Goal: Navigation & Orientation: Understand site structure

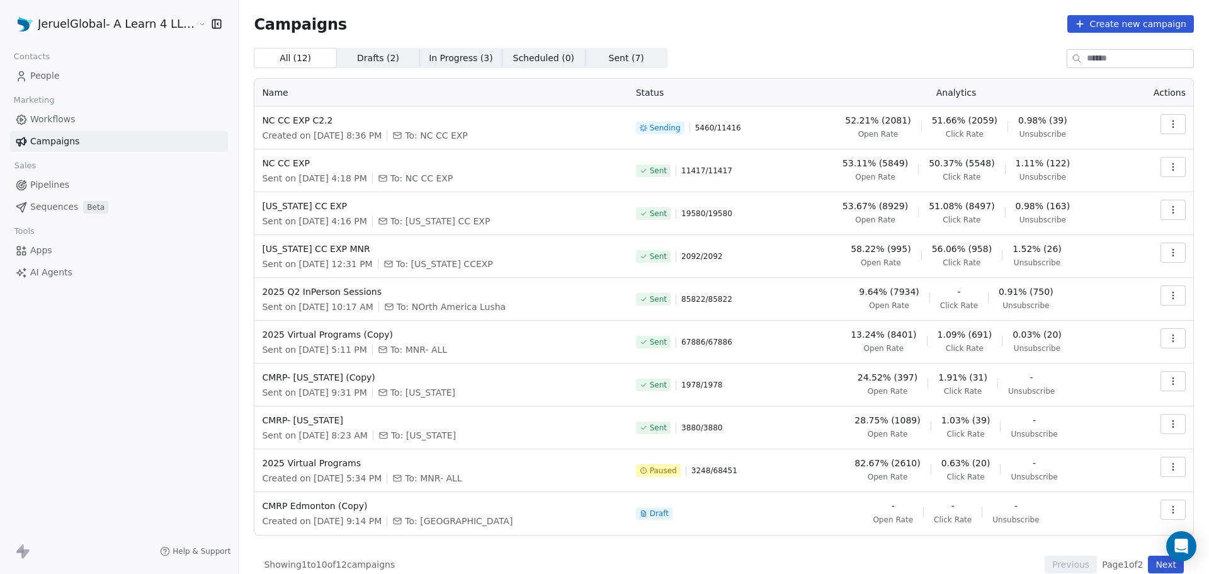
click at [703, 128] on span "5460 / 11416" at bounding box center [718, 128] width 46 height 10
click at [52, 76] on span "People" at bounding box center [45, 75] width 30 height 13
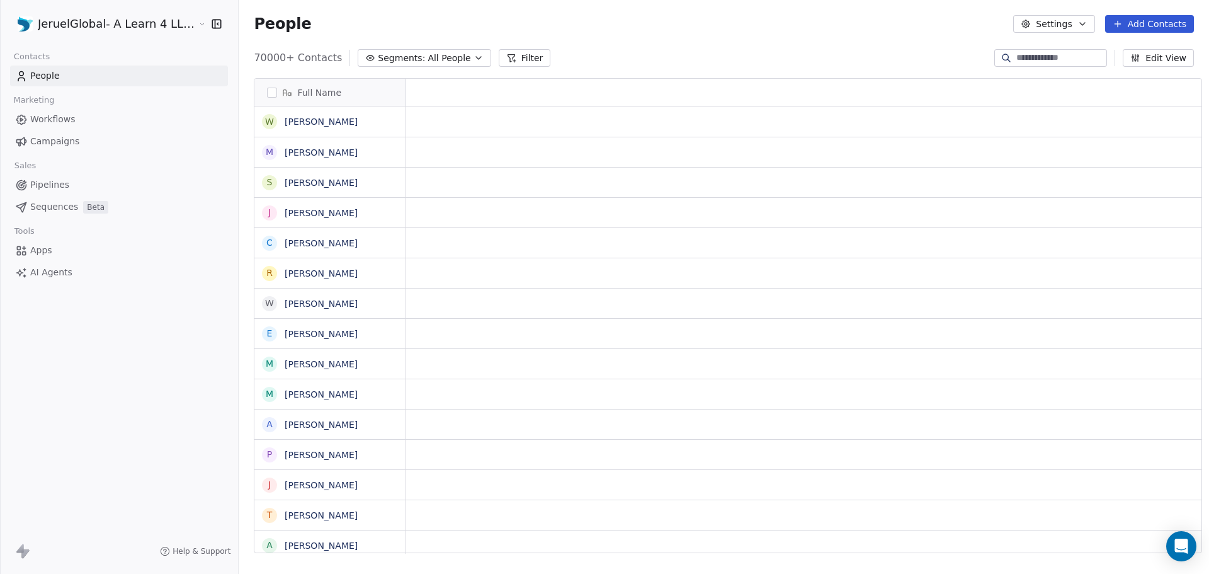
scroll to position [495, 970]
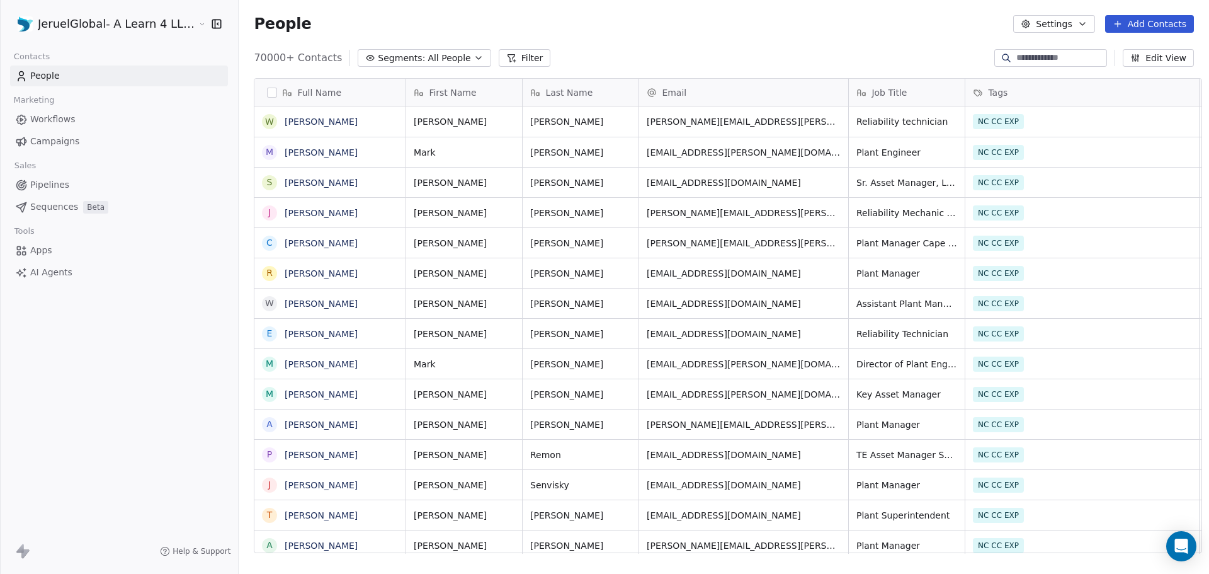
click at [71, 15] on html "JeruelGlobal- A Learn 4 LLC Company Contacts People Marketing Workflows Campaig…" at bounding box center [604, 287] width 1209 height 574
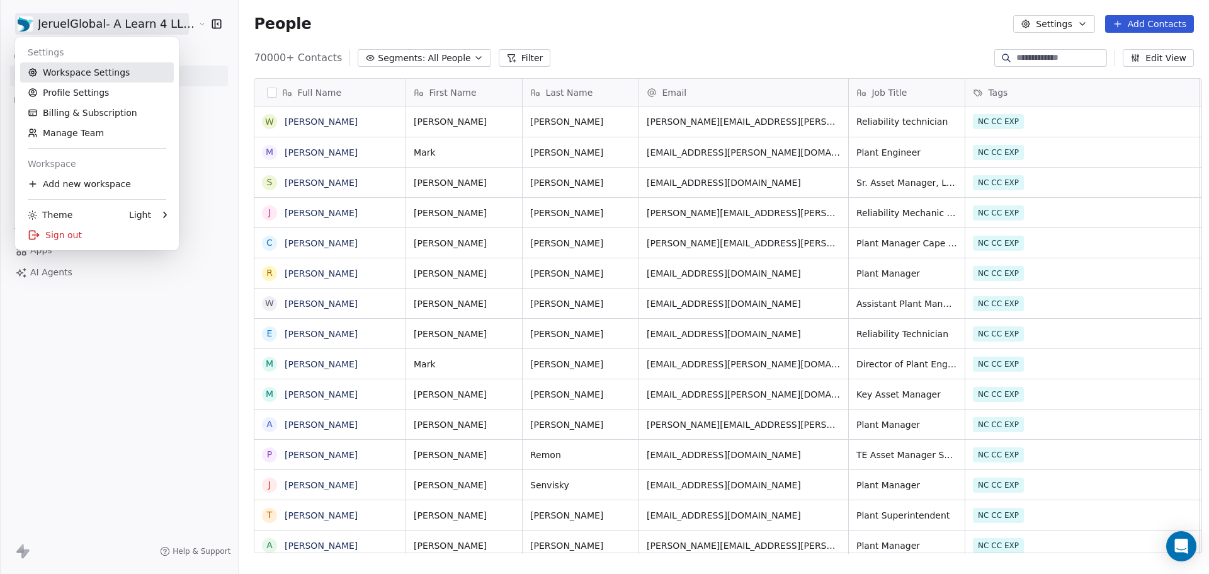
click at [70, 65] on link "Workspace Settings" at bounding box center [97, 72] width 154 height 20
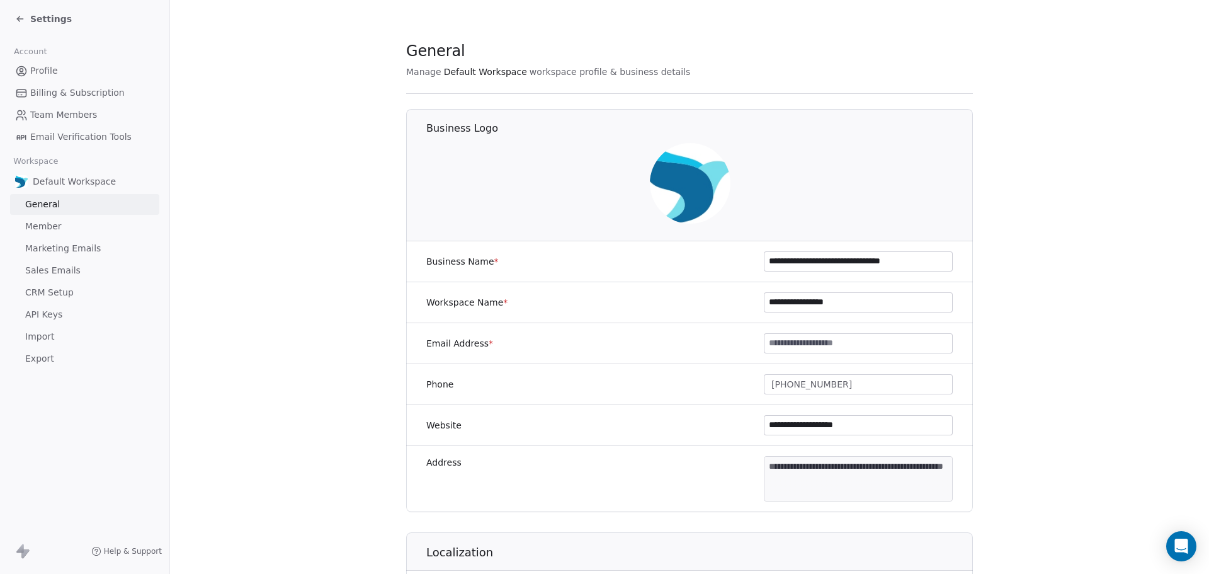
click at [53, 21] on span "Settings" at bounding box center [51, 19] width 42 height 13
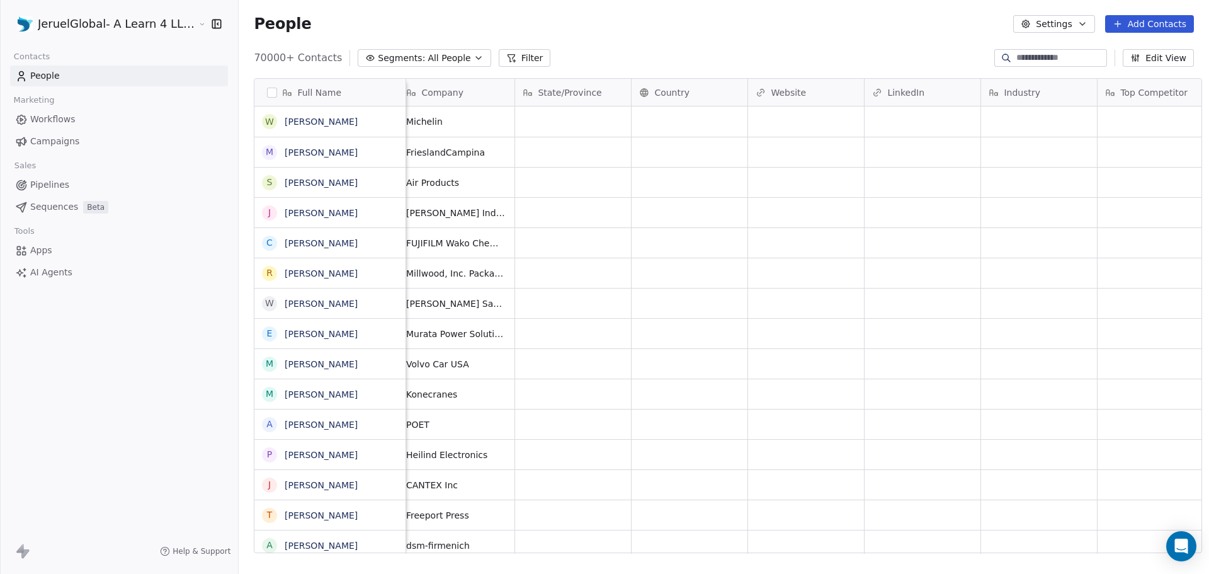
scroll to position [0, 819]
click at [64, 25] on html "JeruelGlobal- A Learn 4 LLC Company Contacts People Marketing Workflows Campaig…" at bounding box center [604, 287] width 1209 height 574
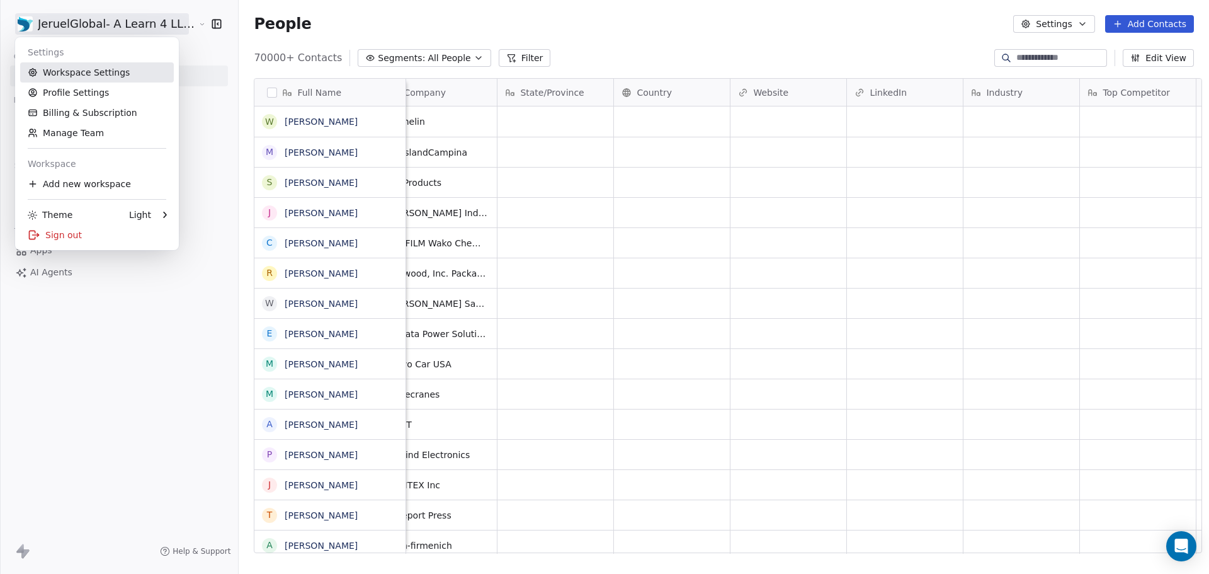
click at [70, 77] on link "Workspace Settings" at bounding box center [97, 72] width 154 height 20
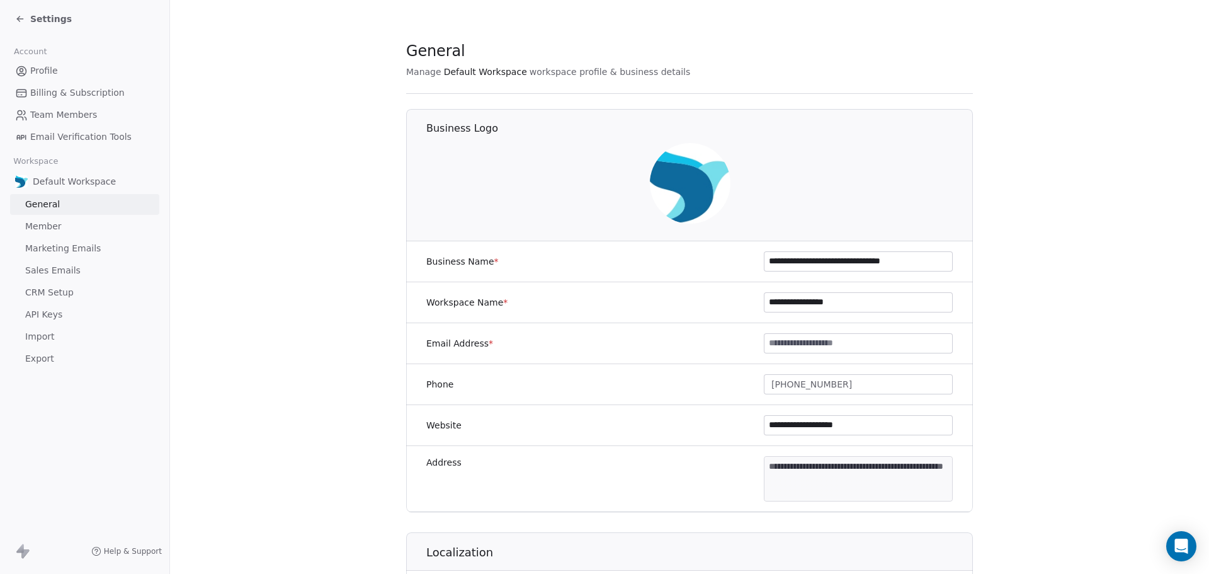
scroll to position [378, 0]
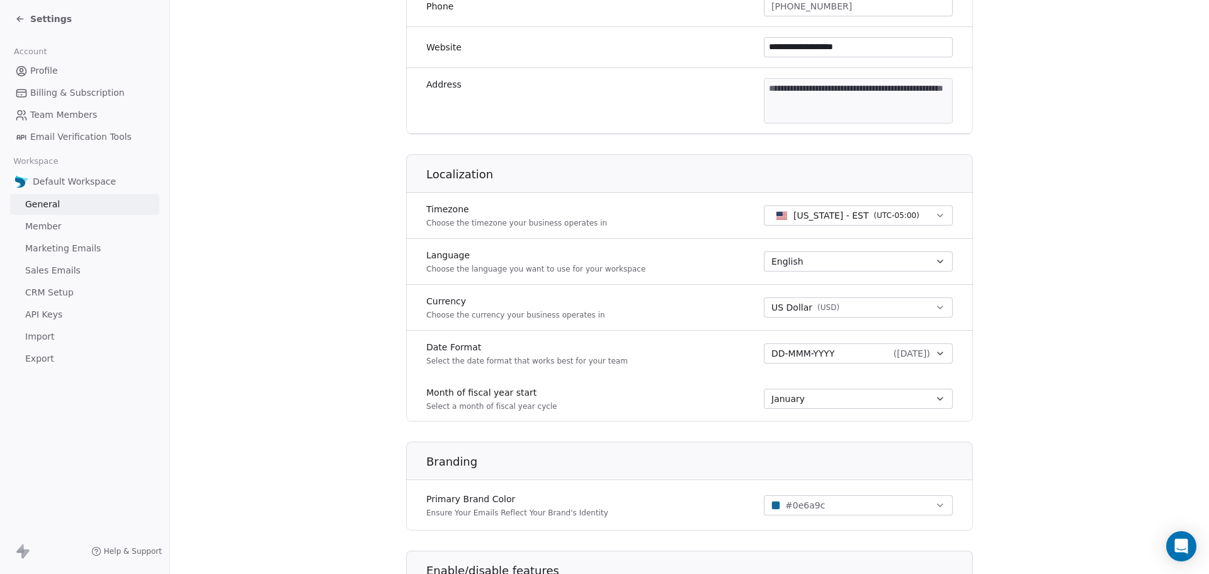
click at [45, 86] on span "Billing & Subscription" at bounding box center [77, 92] width 94 height 13
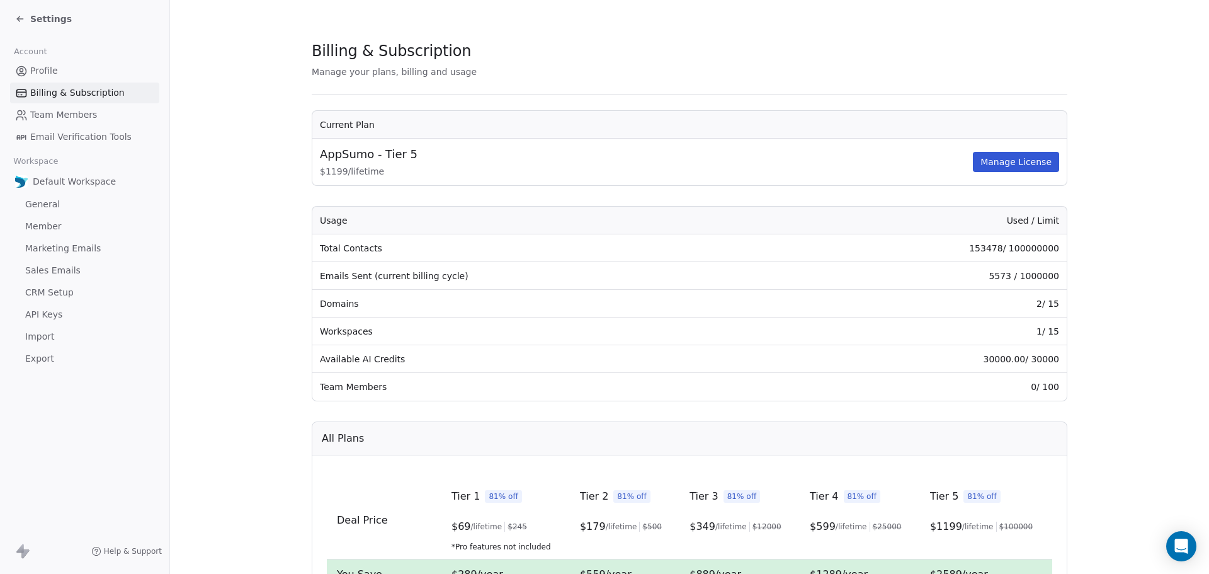
click at [49, 111] on span "Team Members" at bounding box center [63, 114] width 67 height 13
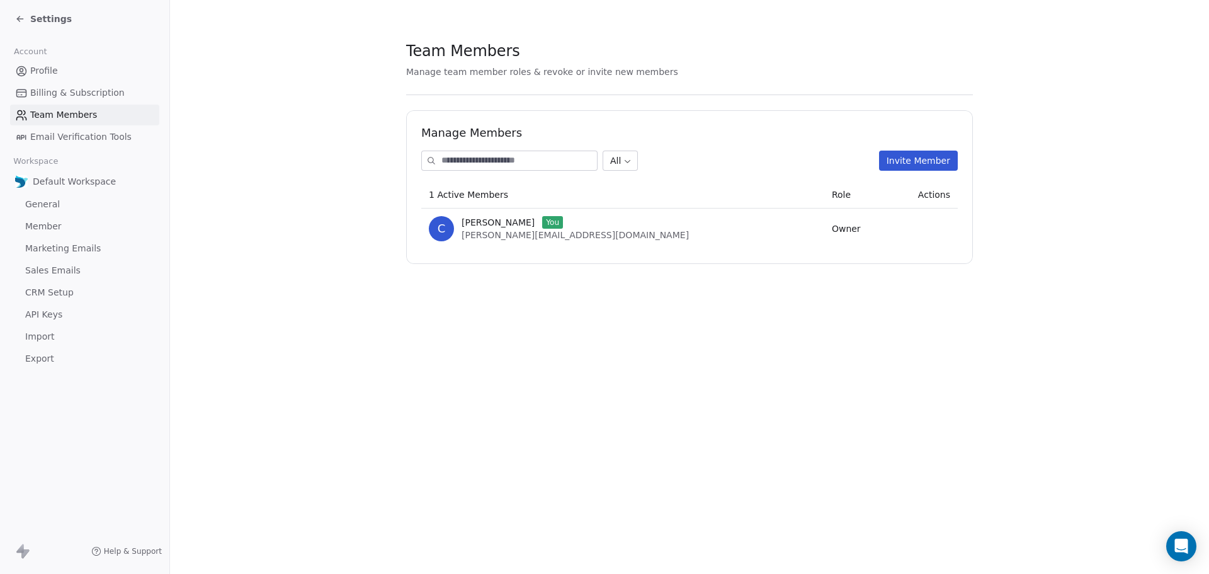
click at [88, 138] on span "Email Verification Tools" at bounding box center [80, 136] width 101 height 13
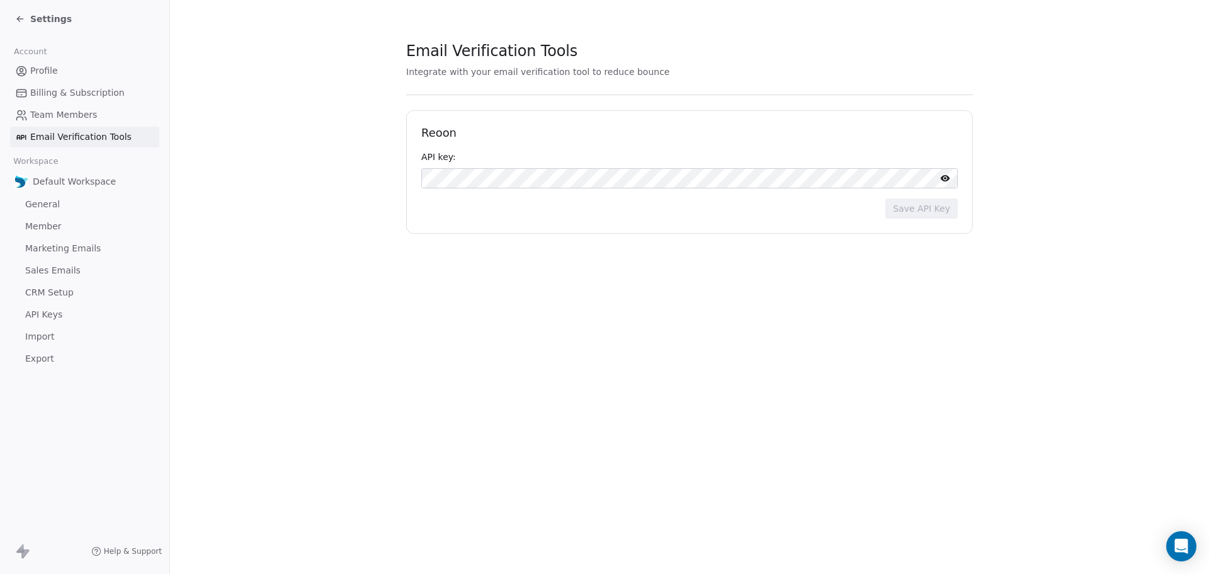
click at [48, 207] on span "General" at bounding box center [42, 204] width 35 height 13
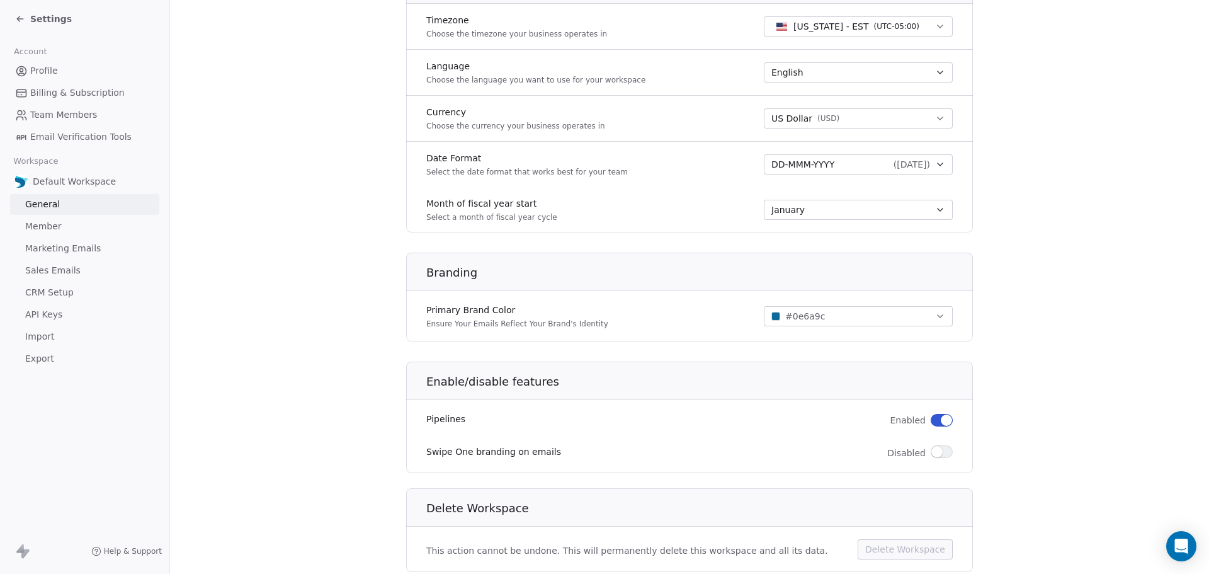
scroll to position [605, 0]
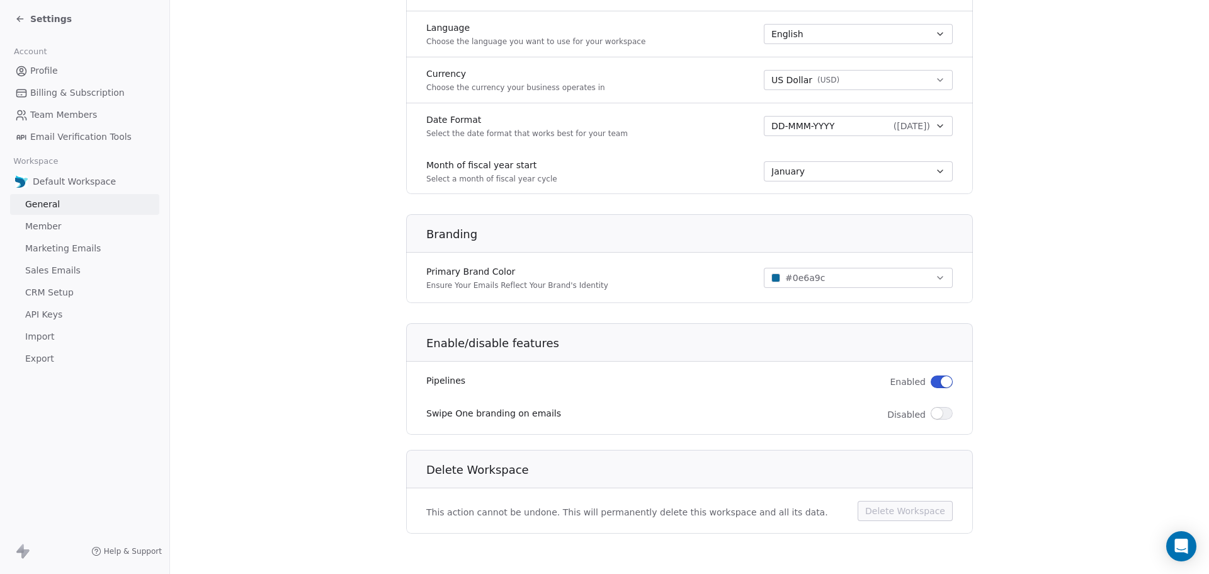
click at [22, 14] on icon at bounding box center [20, 19] width 10 height 10
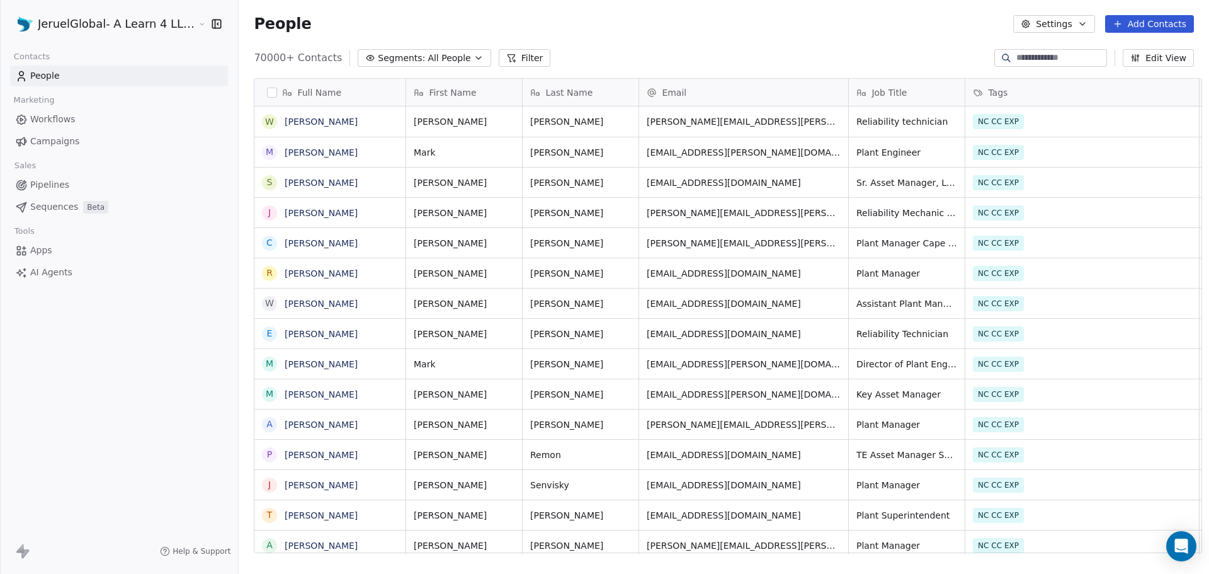
scroll to position [495, 970]
click at [1083, 24] on icon "button" at bounding box center [1082, 24] width 10 height 10
click at [920, 35] on html "JeruelGlobal- A Learn 4 LLC Company Contacts People Marketing Workflows Campaig…" at bounding box center [604, 287] width 1209 height 574
click at [40, 110] on span "Marketing" at bounding box center [34, 100] width 52 height 19
click at [48, 137] on span "Campaigns" at bounding box center [54, 141] width 49 height 13
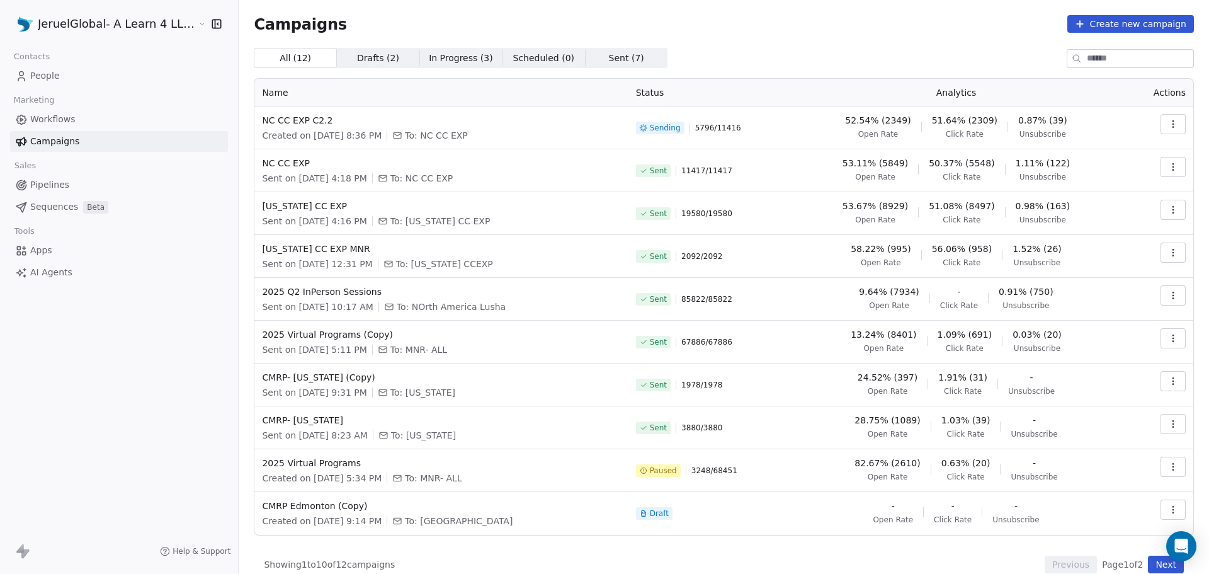
drag, startPoint x: 103, startPoint y: 324, endPoint x: 150, endPoint y: 382, distance: 74.7
drag, startPoint x: 150, startPoint y: 382, endPoint x: 85, endPoint y: 313, distance: 95.3
click at [85, 313] on div "JeruelGlobal- A Learn 4 LLC Company Contacts People Marketing Workflows Campaig…" at bounding box center [119, 287] width 238 height 574
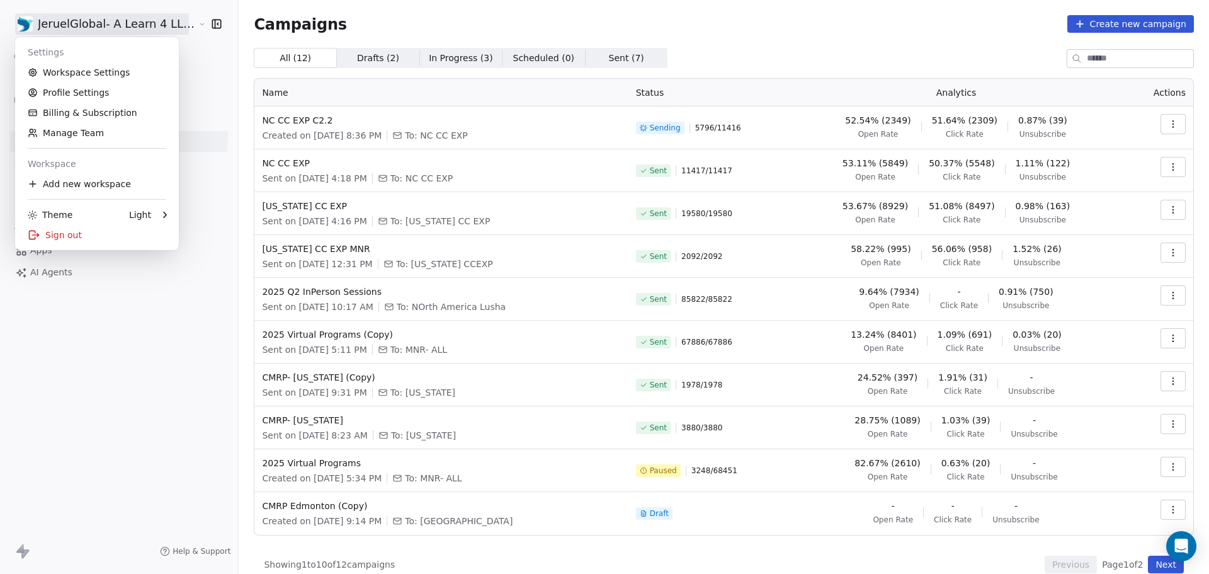
click at [64, 30] on html "JeruelGlobal- A Learn 4 LLC Company Contacts People Marketing Workflows Campaig…" at bounding box center [604, 287] width 1209 height 574
click at [67, 99] on link "Profile Settings" at bounding box center [97, 92] width 154 height 20
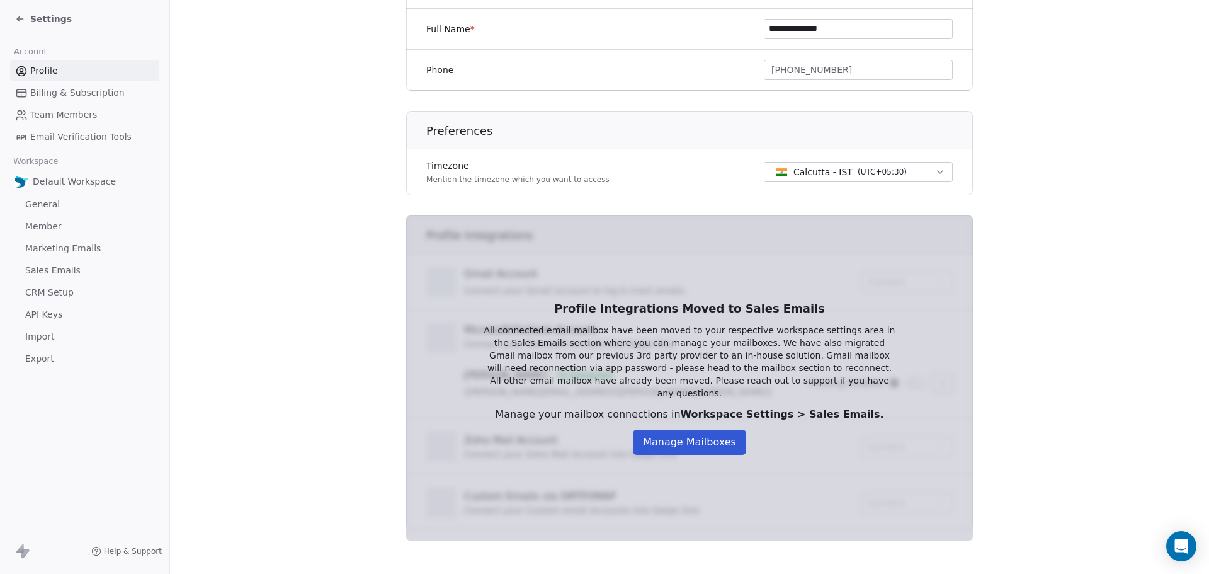
scroll to position [281, 0]
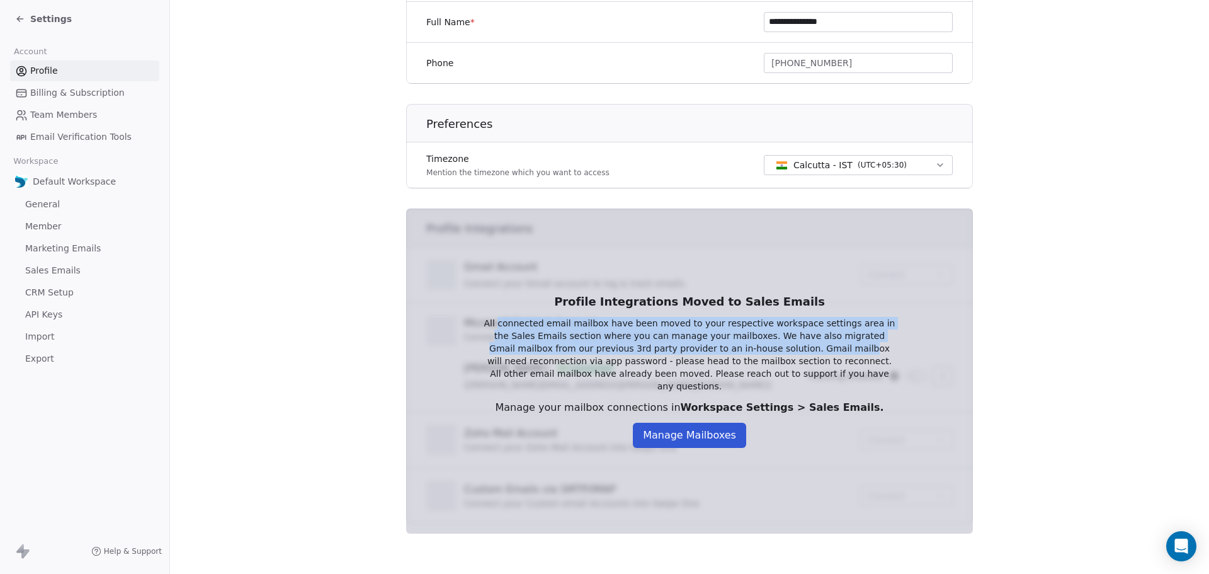
drag, startPoint x: 495, startPoint y: 329, endPoint x: 749, endPoint y: 350, distance: 255.2
click at [749, 349] on p "All connected email mailbox have been moved to your respective workspace settin…" at bounding box center [689, 355] width 413 height 76
click at [684, 438] on button "Manage Mailboxes" at bounding box center [689, 435] width 113 height 25
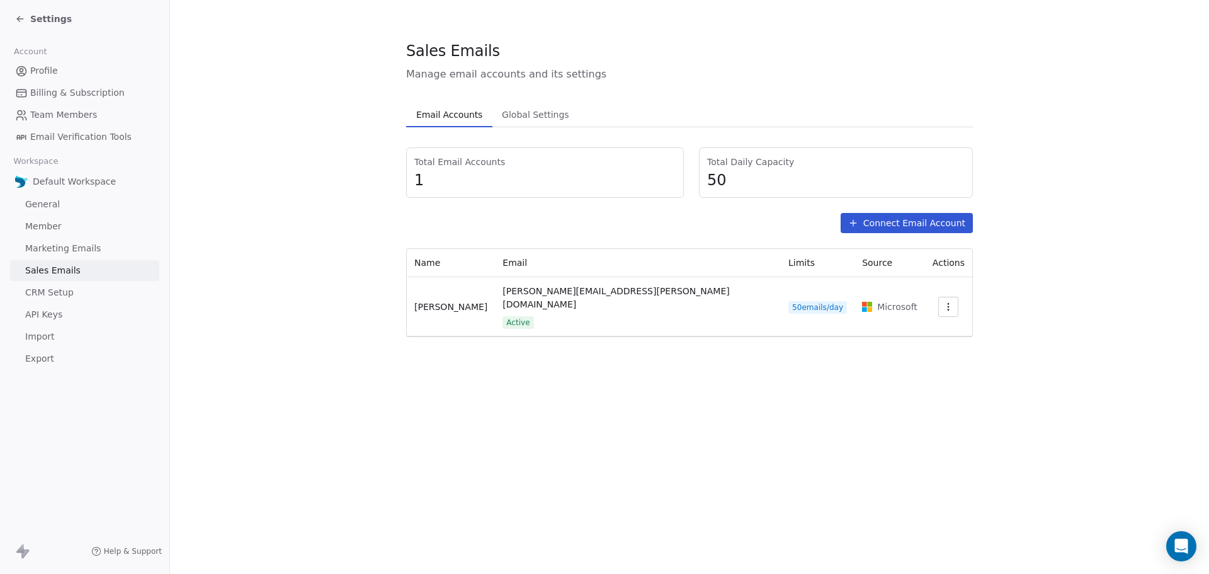
click at [507, 106] on span "Global Settings" at bounding box center [535, 115] width 77 height 18
click at [445, 113] on span "Email Accounts" at bounding box center [449, 115] width 76 height 18
click at [939, 222] on button "Connect Email Account" at bounding box center [907, 223] width 132 height 20
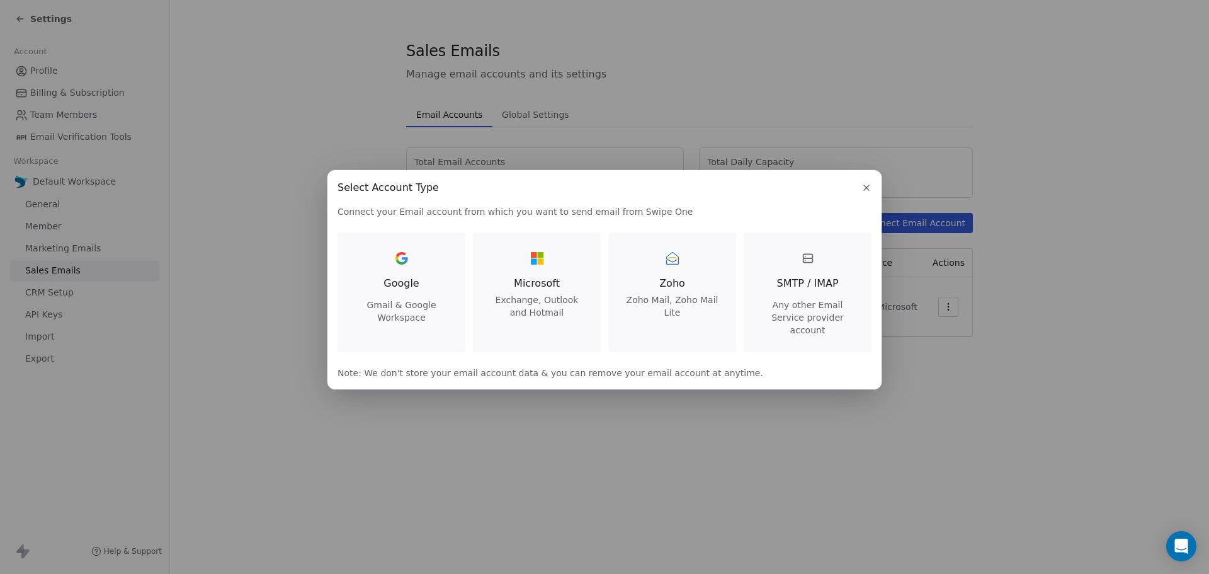
click at [559, 319] on span "Exchange, Outlook and Hotmail" at bounding box center [537, 305] width 98 height 25
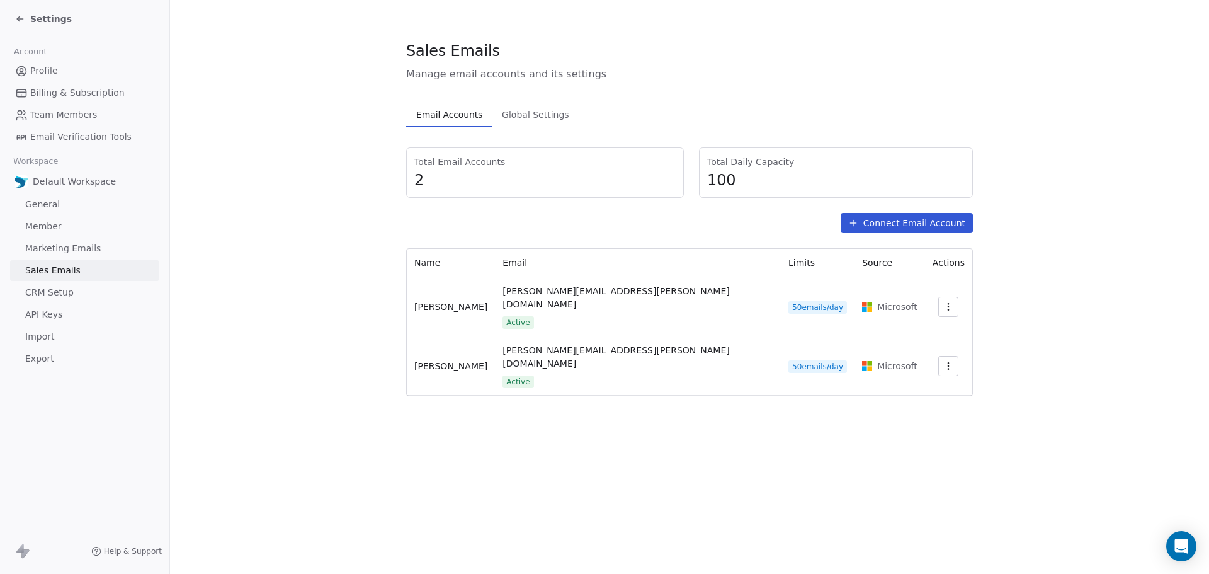
click at [85, 251] on span "Marketing Emails" at bounding box center [63, 248] width 76 height 13
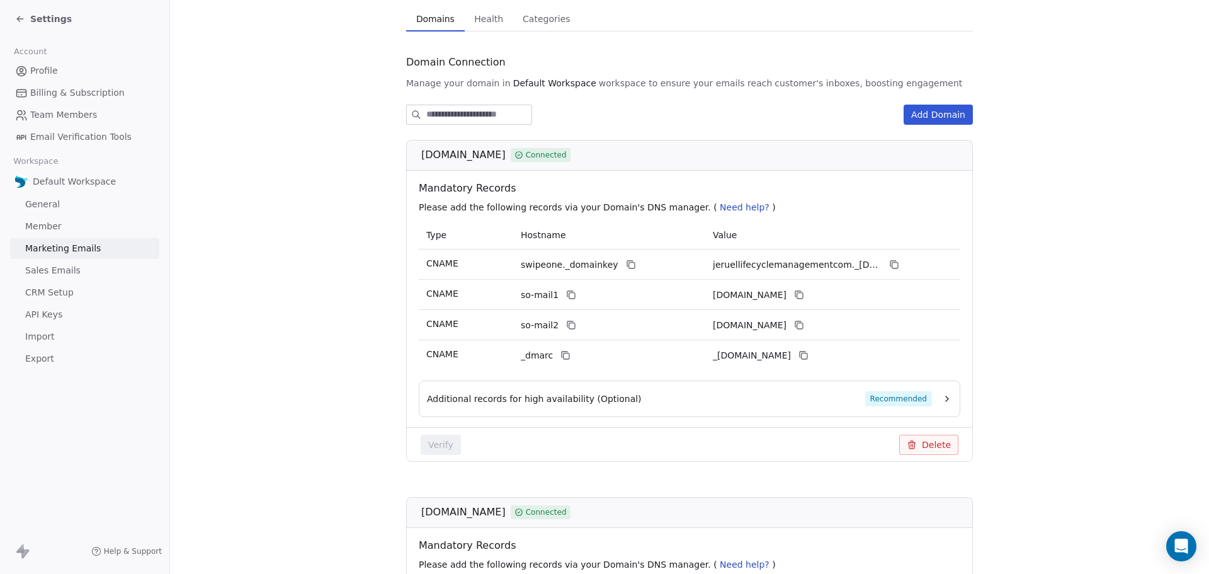
scroll to position [86, 0]
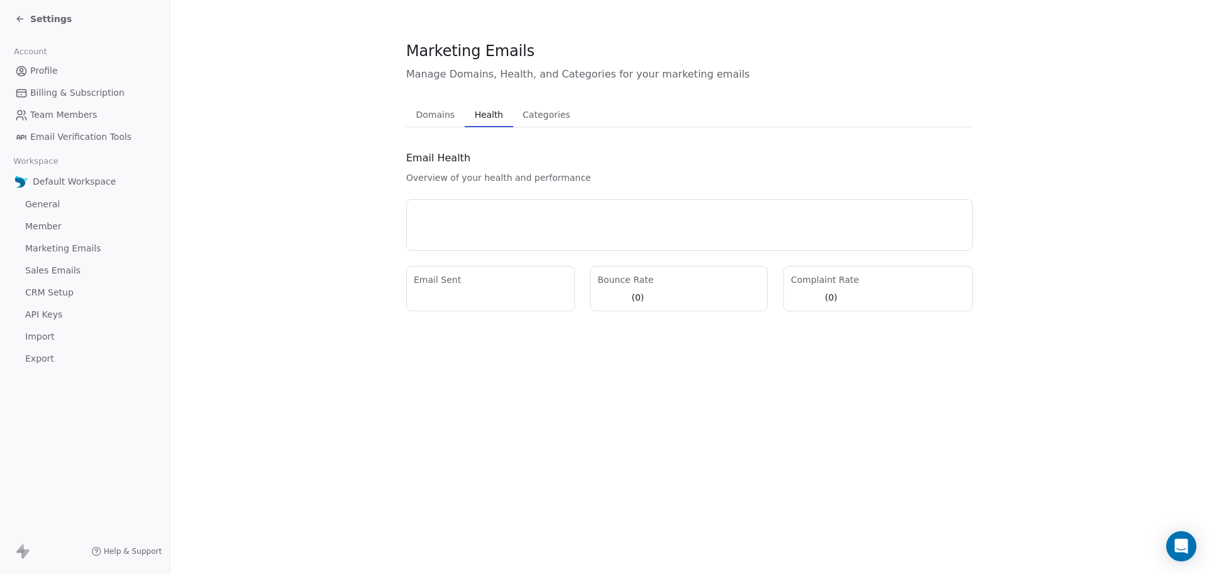
click at [492, 33] on section "Marketing Emails Manage Domains, Health, and Categories for your marketing emai…" at bounding box center [689, 175] width 1039 height 351
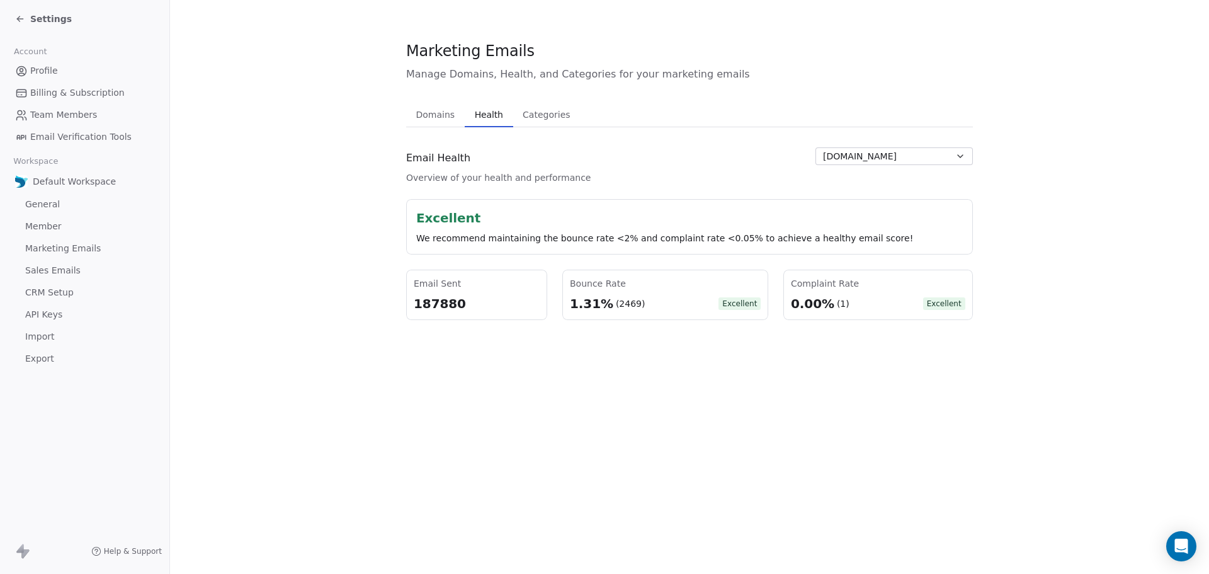
click at [823, 304] on div "0.00%" at bounding box center [812, 304] width 43 height 18
click at [837, 303] on div "(1)" at bounding box center [843, 303] width 13 height 13
click at [532, 125] on button "Categories Categories" at bounding box center [546, 114] width 67 height 25
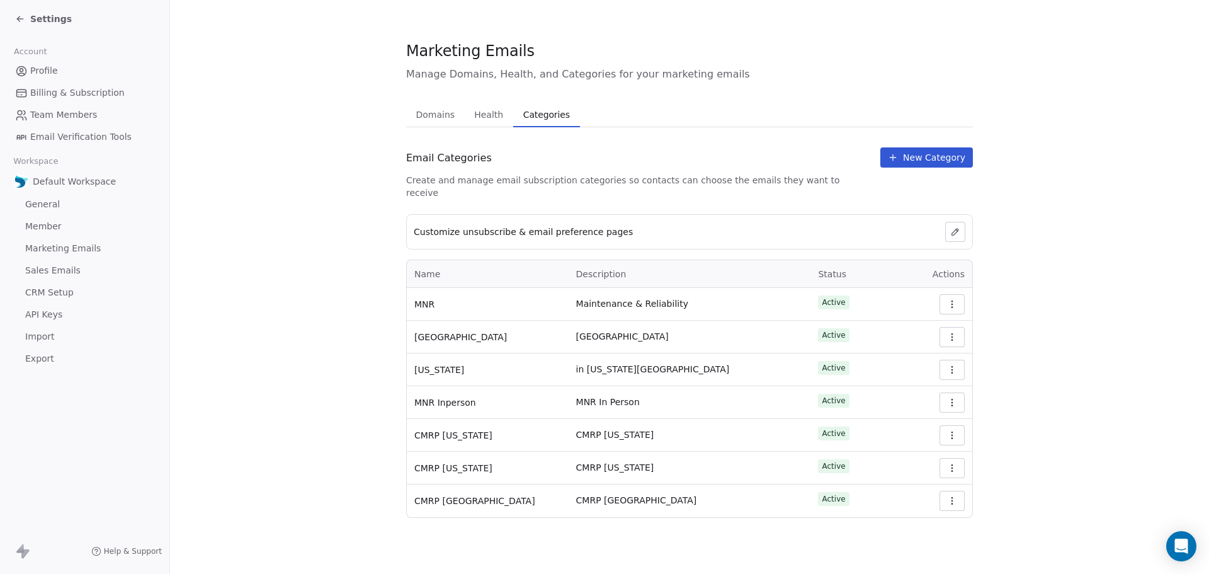
click at [422, 120] on span "Domains" at bounding box center [435, 115] width 49 height 18
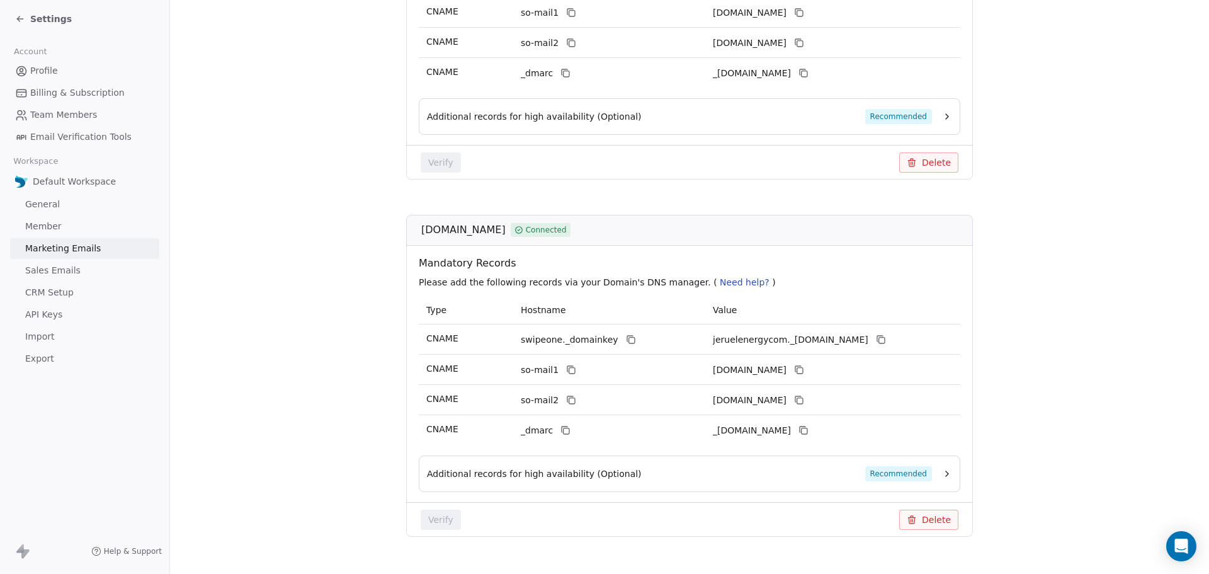
scroll to position [401, 0]
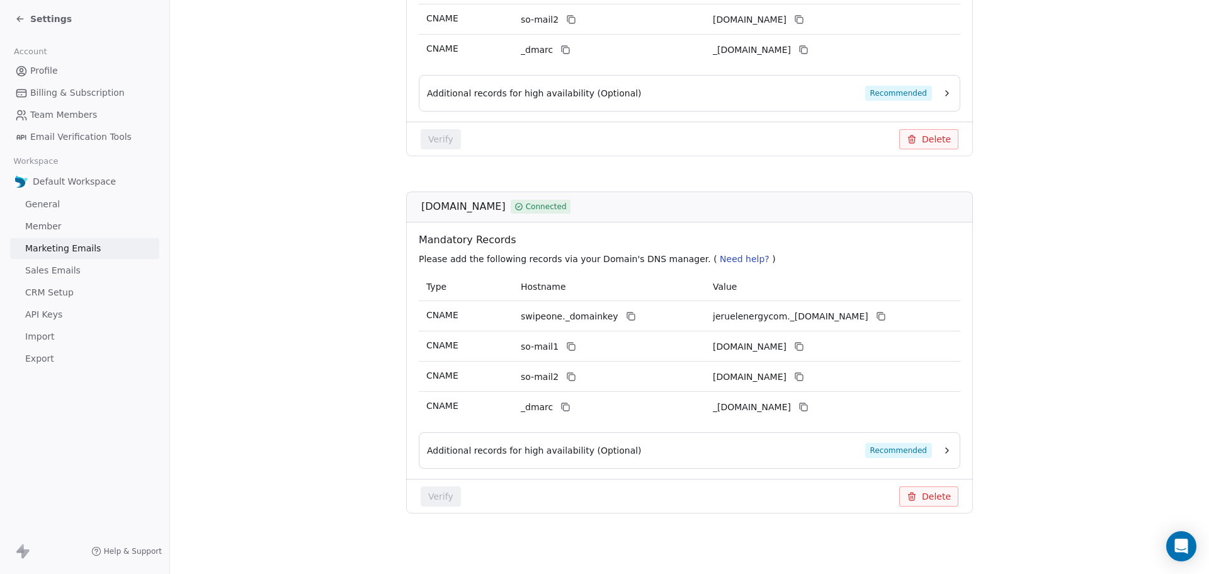
click at [52, 203] on span "General" at bounding box center [42, 204] width 35 height 13
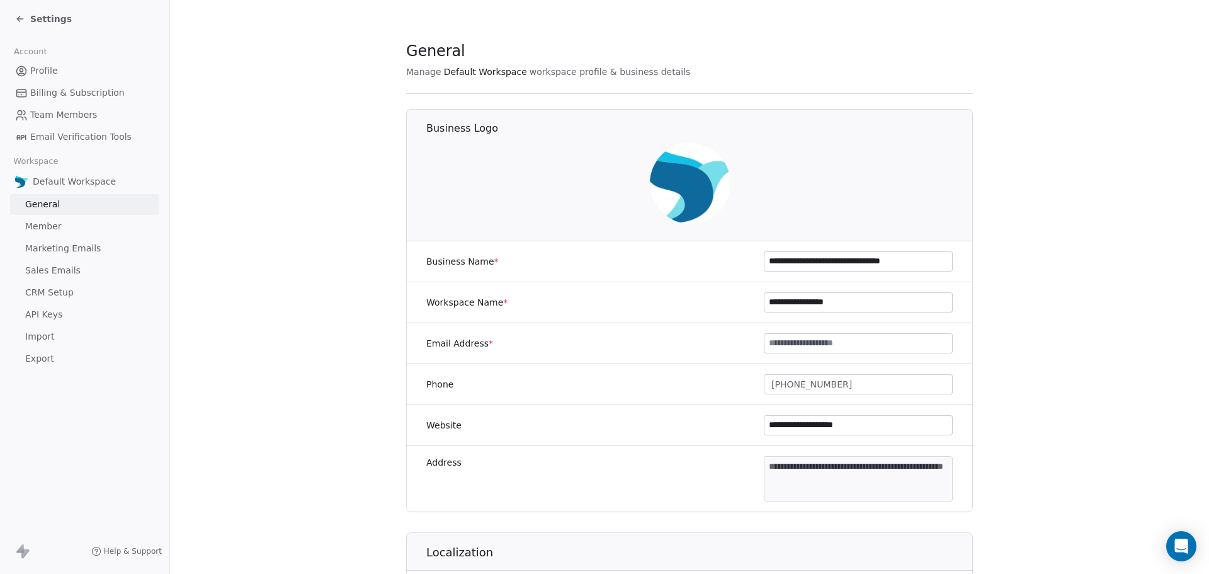
click at [43, 231] on span "Member" at bounding box center [43, 226] width 37 height 13
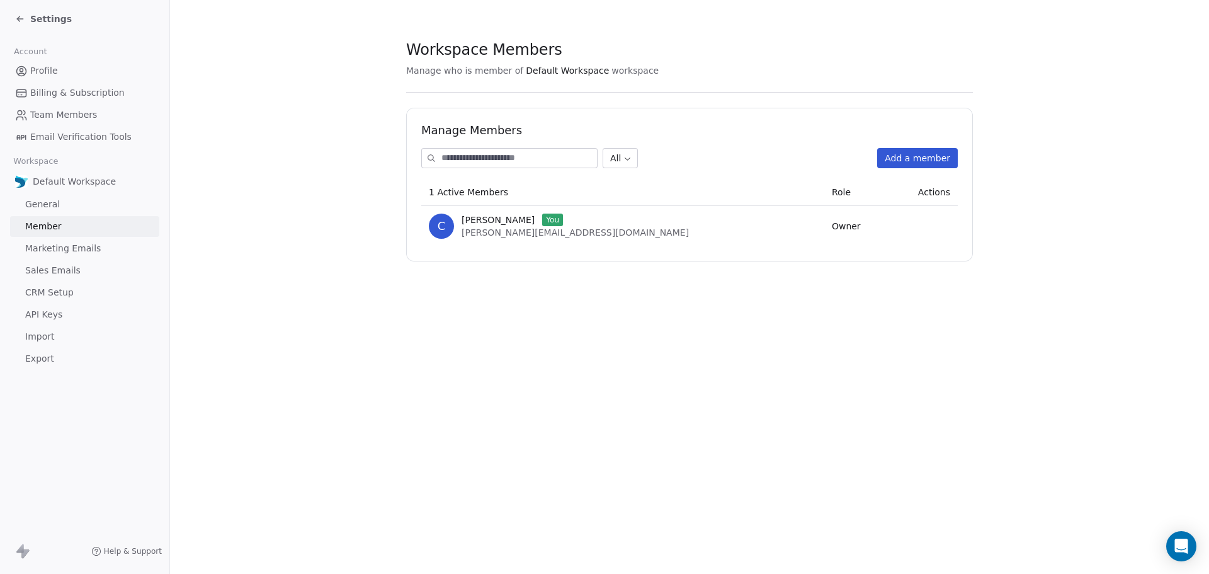
click at [73, 248] on span "Marketing Emails" at bounding box center [63, 248] width 76 height 13
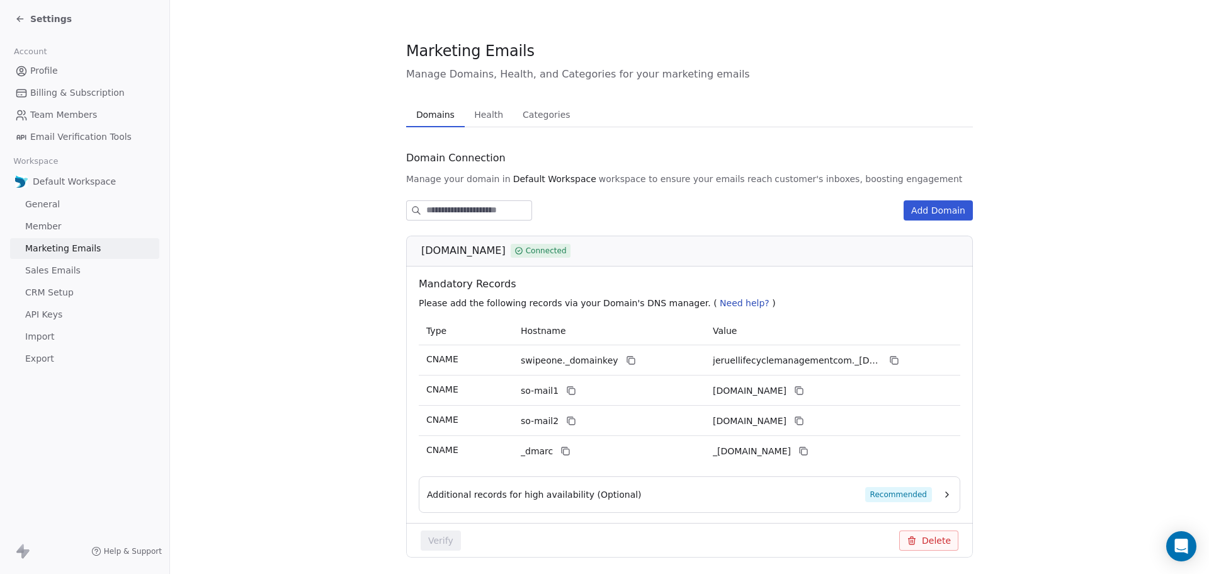
click at [66, 278] on link "Sales Emails" at bounding box center [84, 270] width 149 height 21
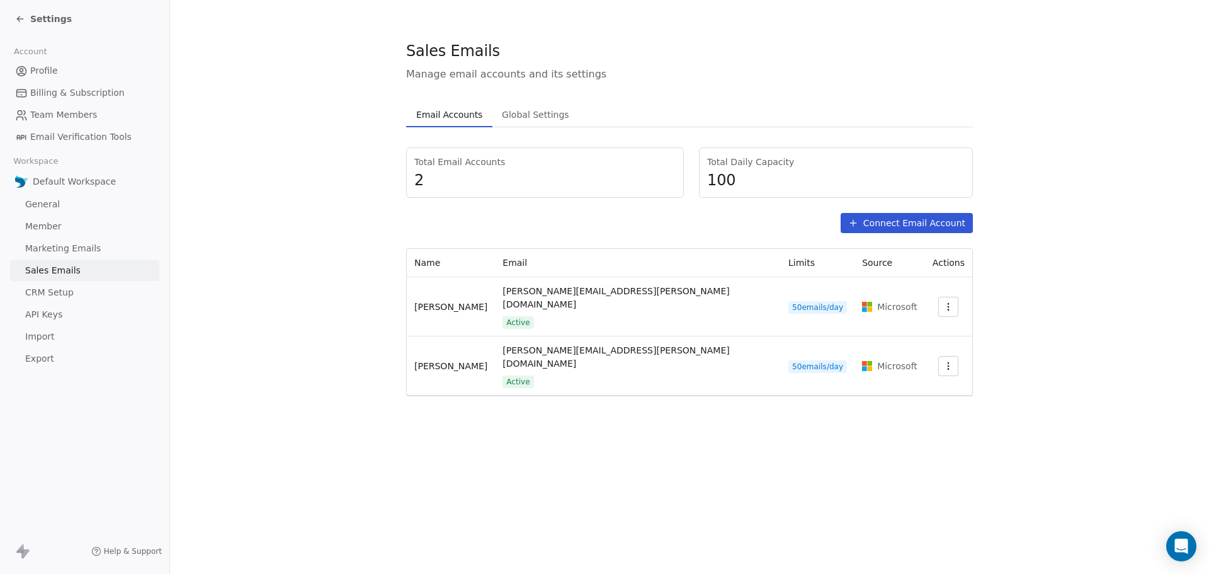
click at [952, 356] on button "button" at bounding box center [948, 366] width 20 height 20
click at [1061, 360] on html "Settings Account Profile Billing & Subscription Team Members Email Verification…" at bounding box center [604, 287] width 1209 height 574
click at [505, 120] on span "Global Settings" at bounding box center [535, 115] width 77 height 18
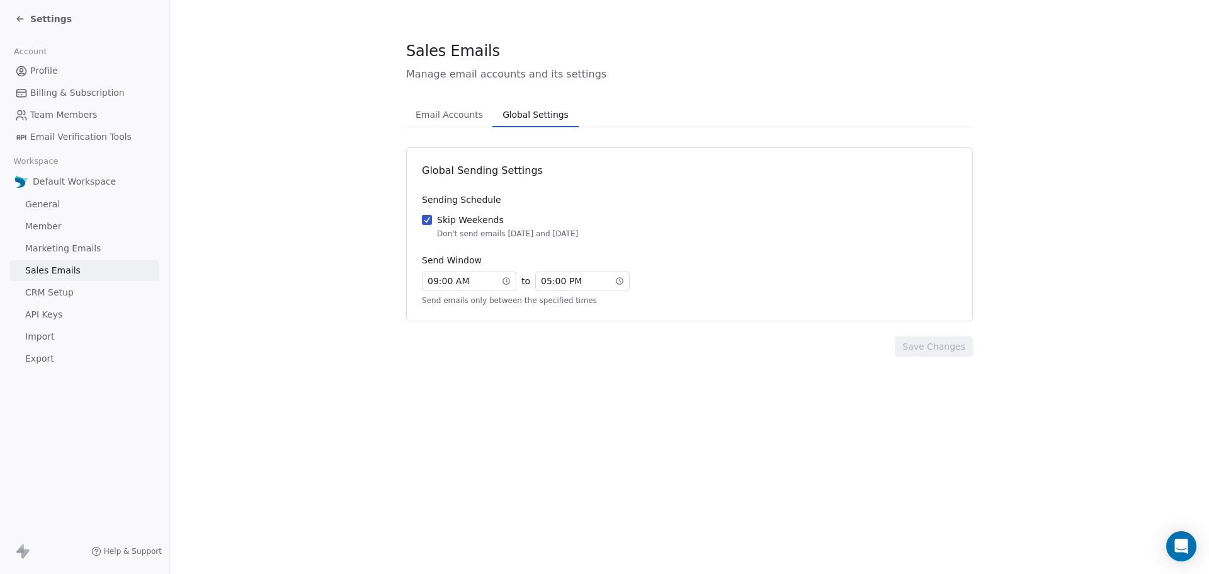
click at [457, 104] on button "Email Accounts Email Accounts" at bounding box center [449, 114] width 86 height 25
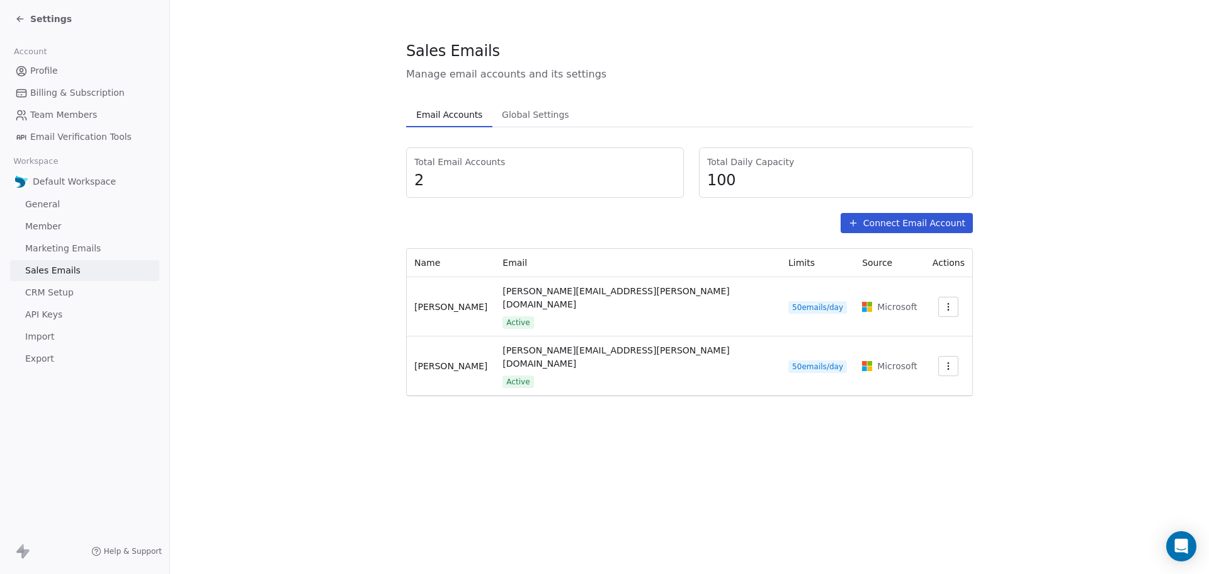
click at [40, 290] on span "CRM Setup" at bounding box center [49, 292] width 48 height 13
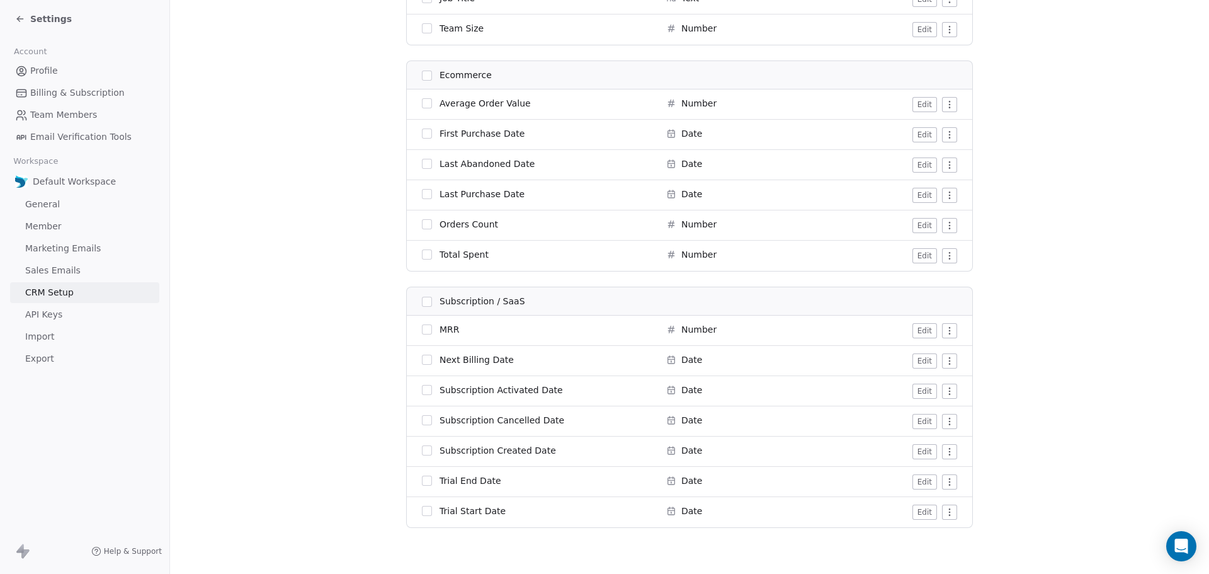
scroll to position [1736, 0]
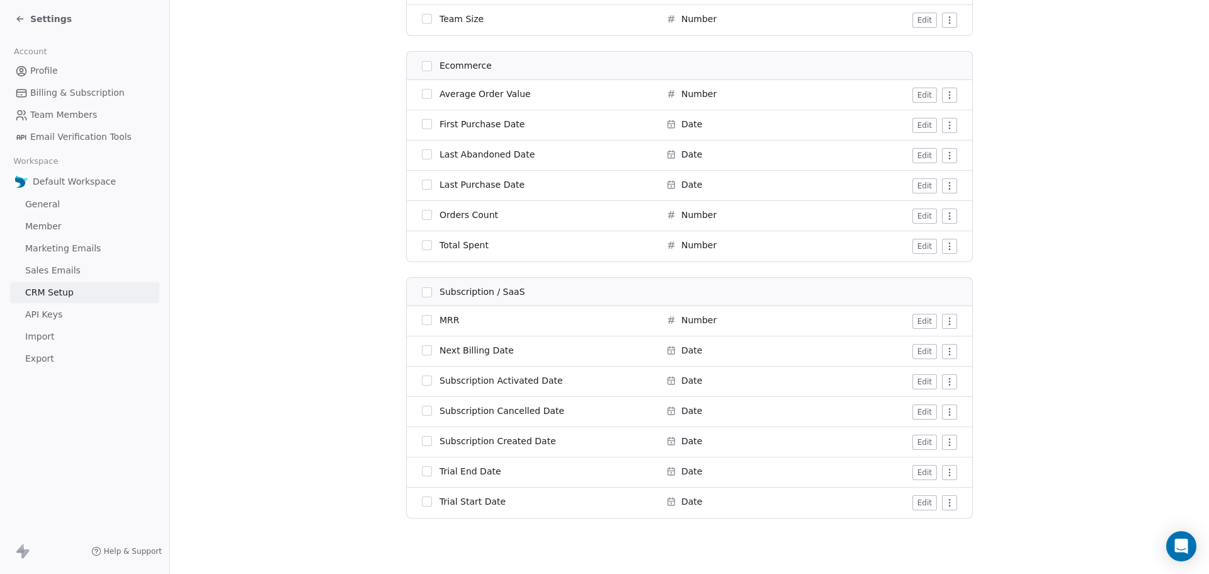
click at [60, 316] on span "API Keys" at bounding box center [43, 314] width 37 height 13
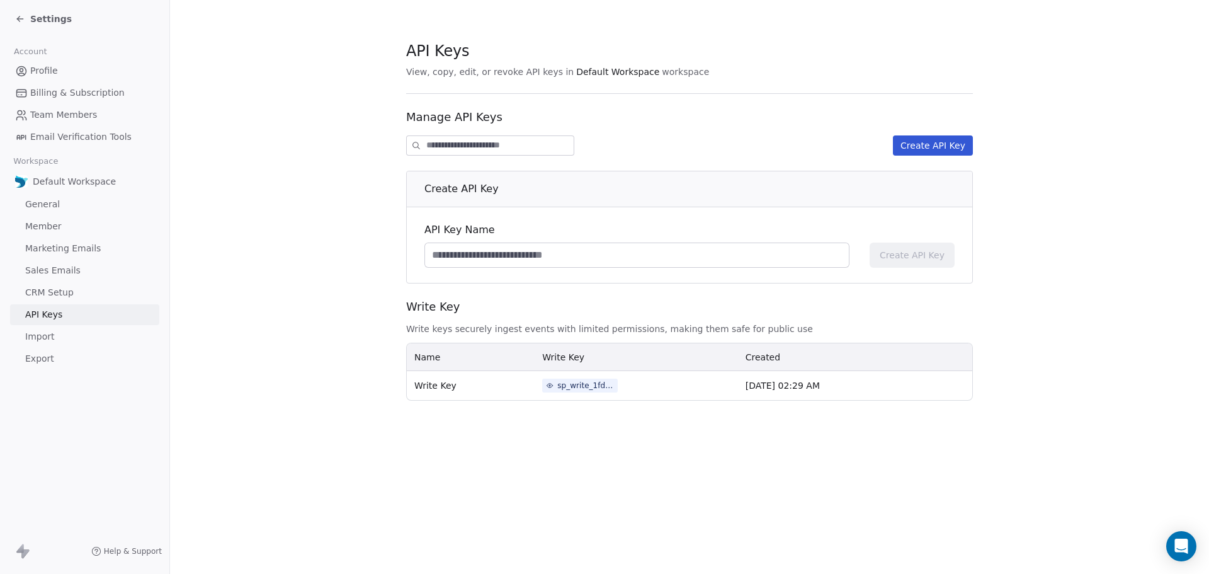
click at [42, 336] on span "Import" at bounding box center [39, 336] width 29 height 13
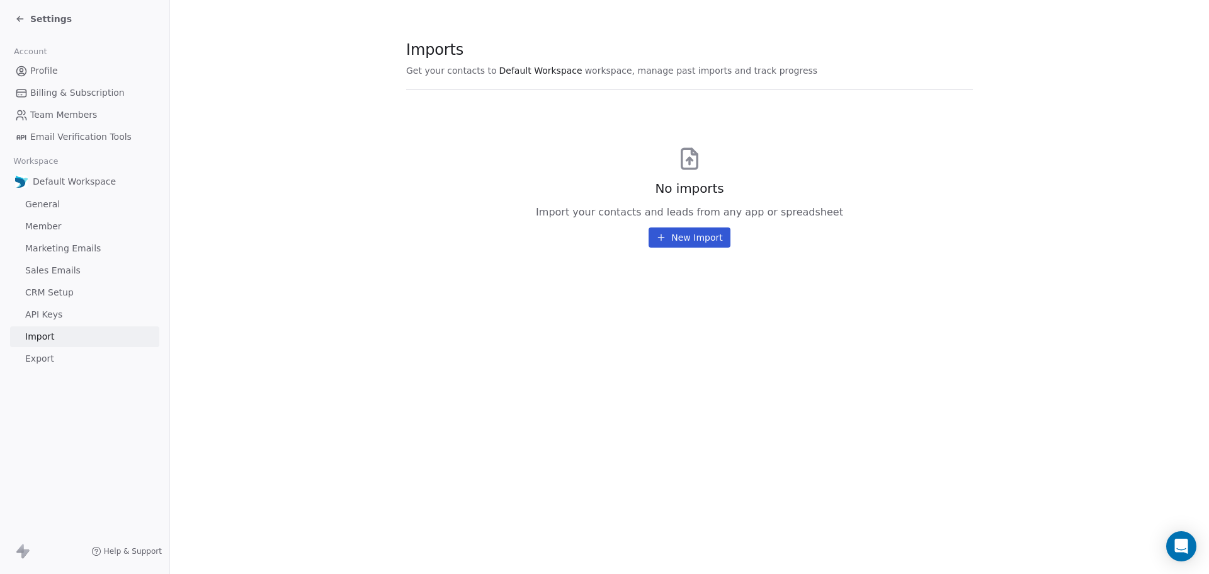
click at [40, 353] on span "Export" at bounding box center [39, 358] width 29 height 13
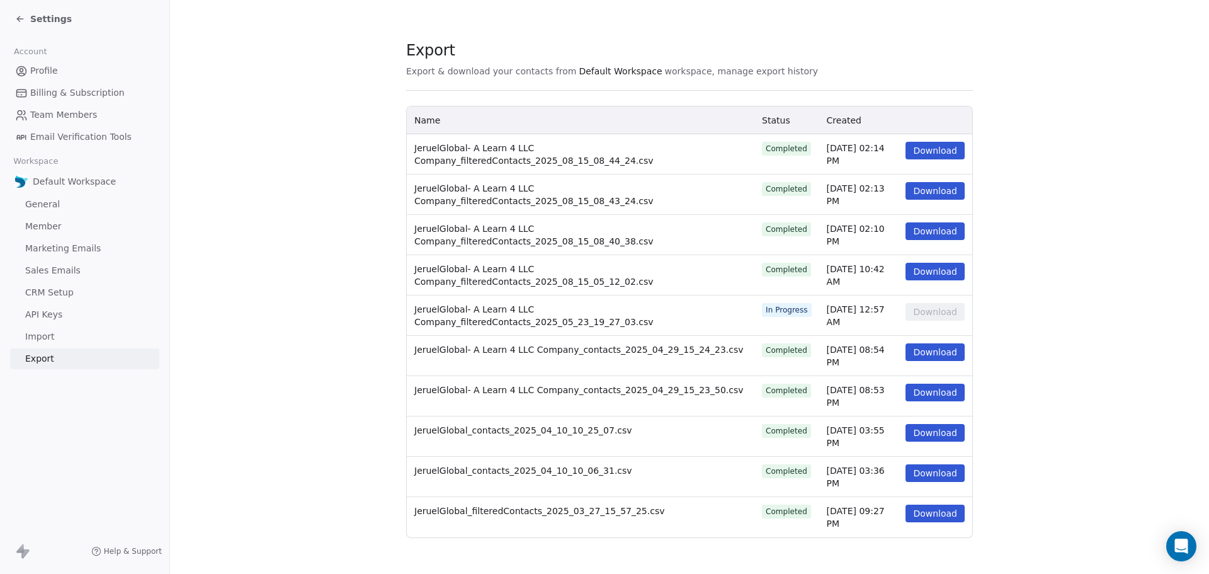
click at [41, 67] on span "Profile" at bounding box center [44, 70] width 28 height 13
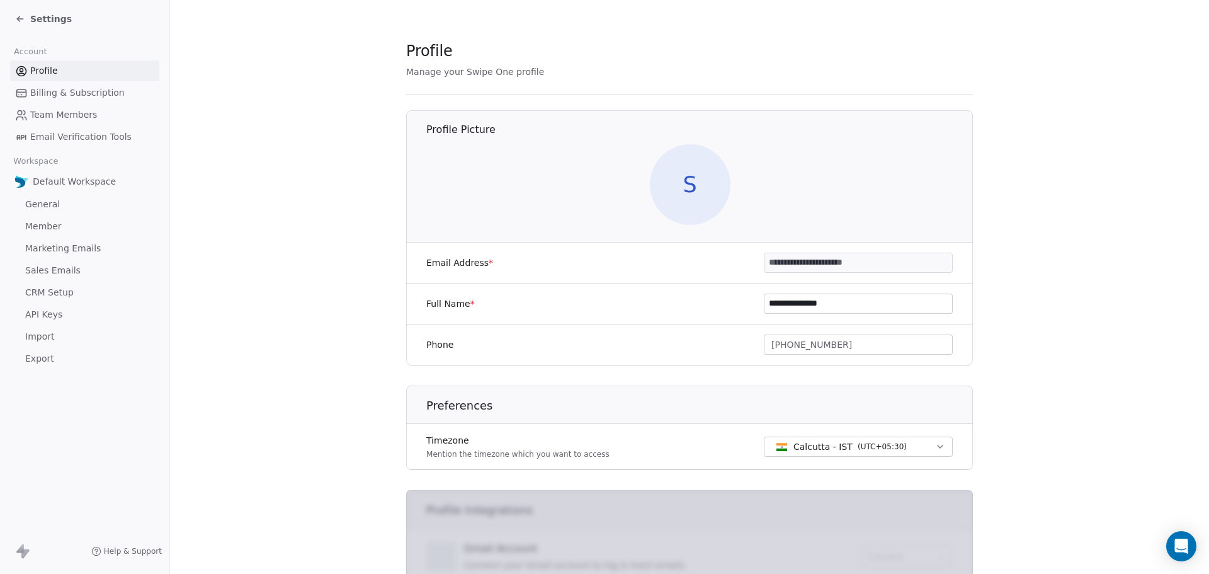
click at [33, 15] on span "Settings" at bounding box center [51, 19] width 42 height 13
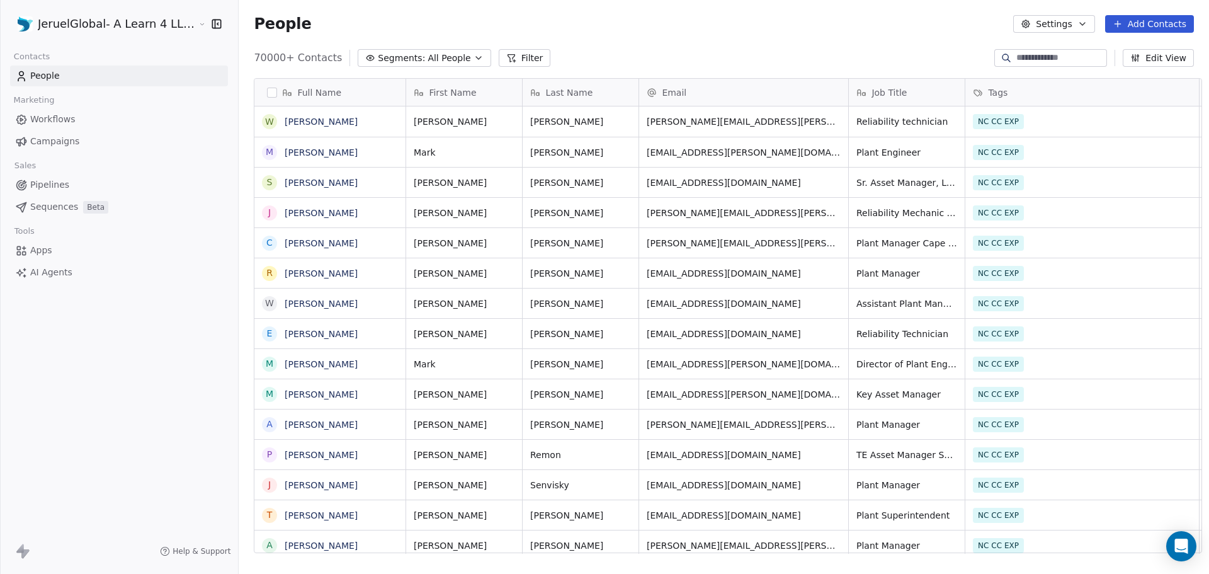
scroll to position [495, 970]
click at [140, 325] on div "JeruelGlobal- A Learn 4 LLC Company Contacts People Marketing Workflows Campaig…" at bounding box center [119, 287] width 238 height 574
